Goal: Task Accomplishment & Management: Use online tool/utility

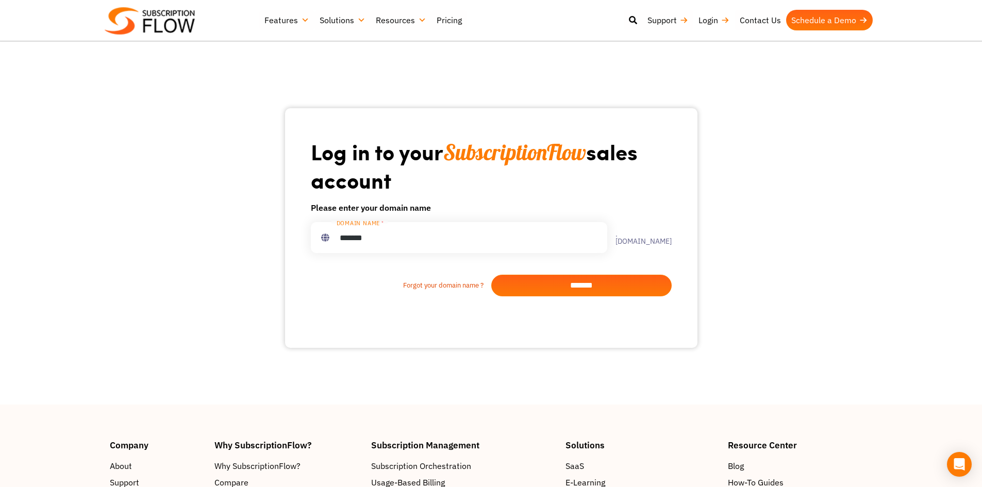
type input "*******"
click at [528, 287] on input "*******" at bounding box center [581, 286] width 180 height 22
